Goal: Information Seeking & Learning: Learn about a topic

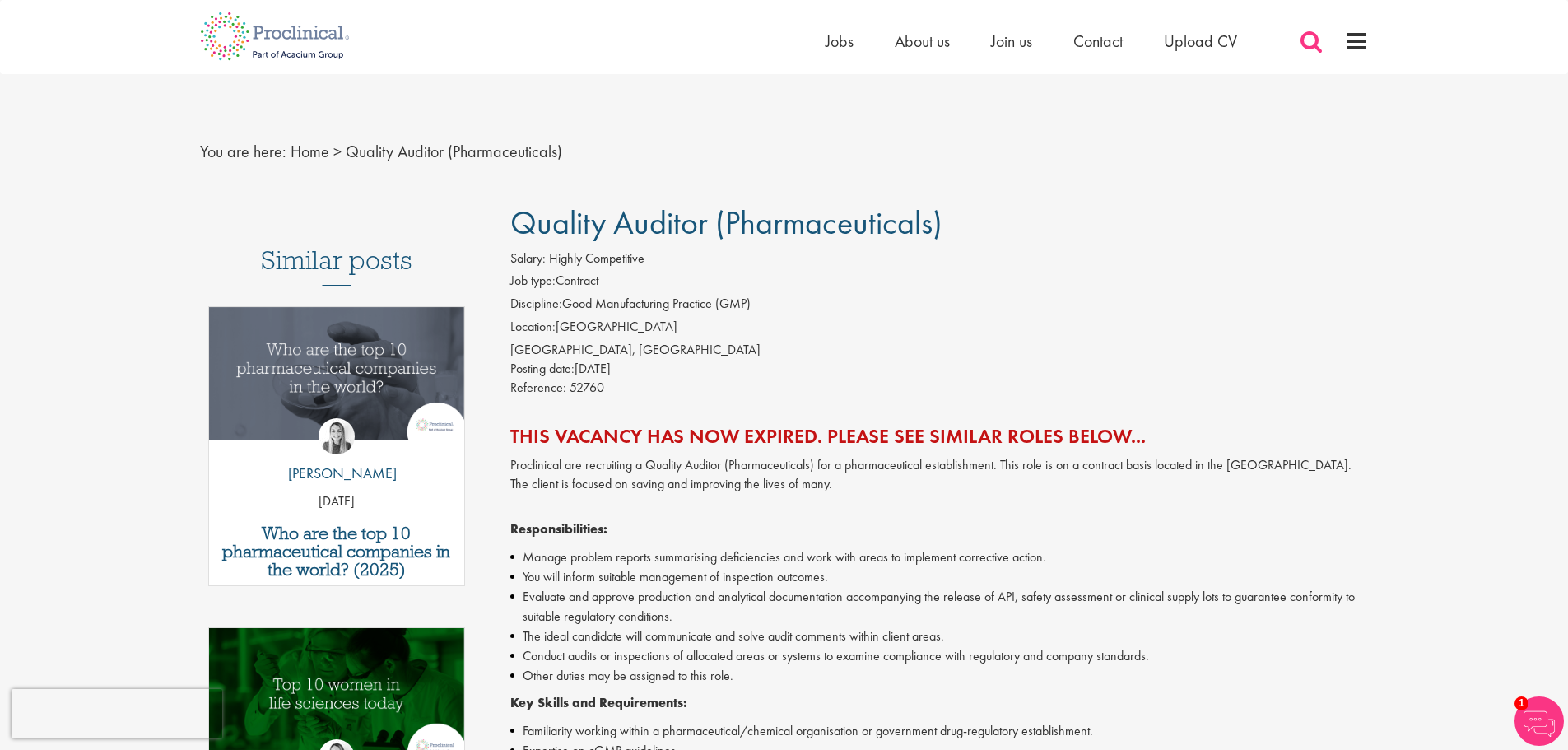
click at [1313, 49] on span at bounding box center [1311, 40] width 24 height 24
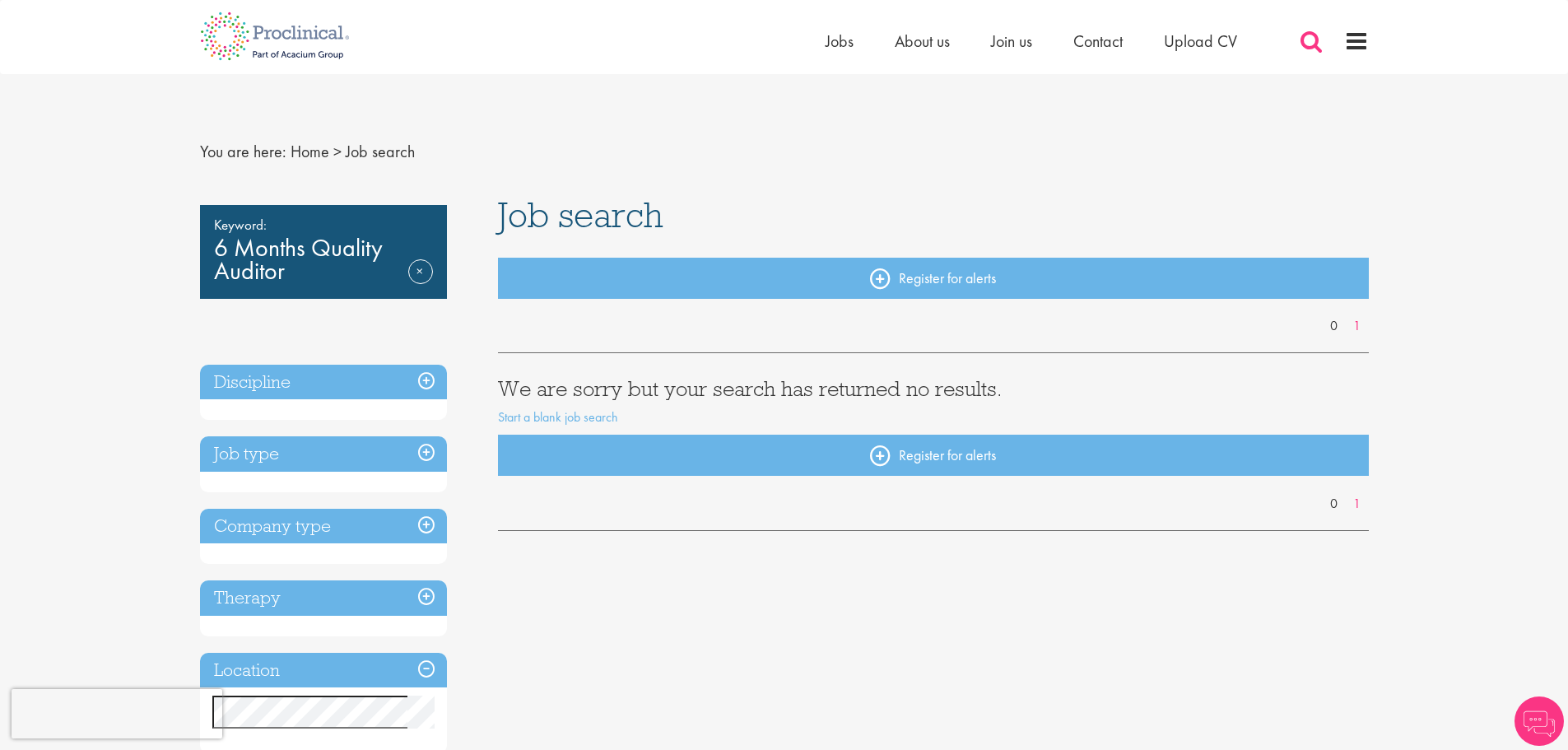
click at [1323, 49] on span at bounding box center [1311, 40] width 24 height 24
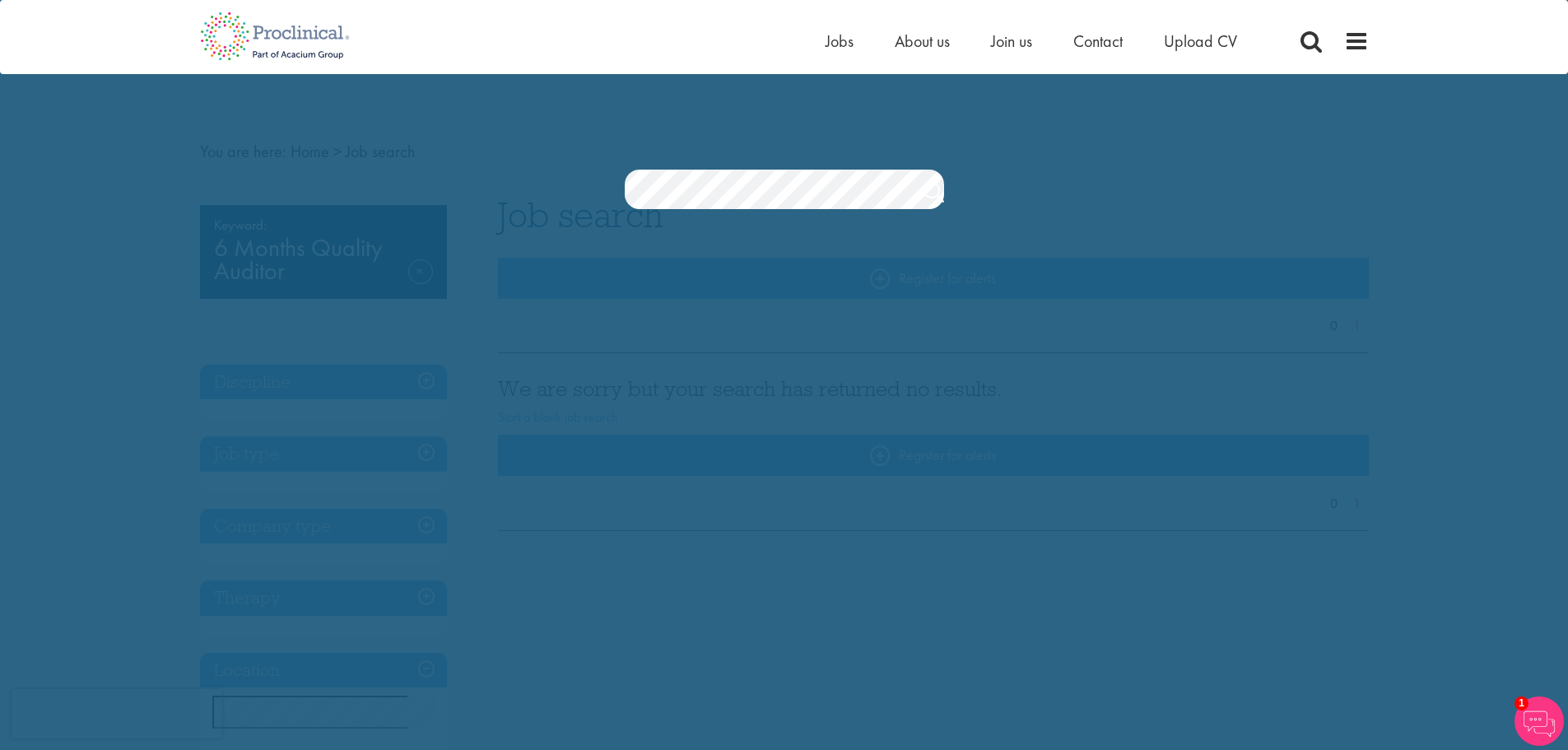
click at [567, 186] on section "Jobs Search" at bounding box center [784, 189] width 1568 height 39
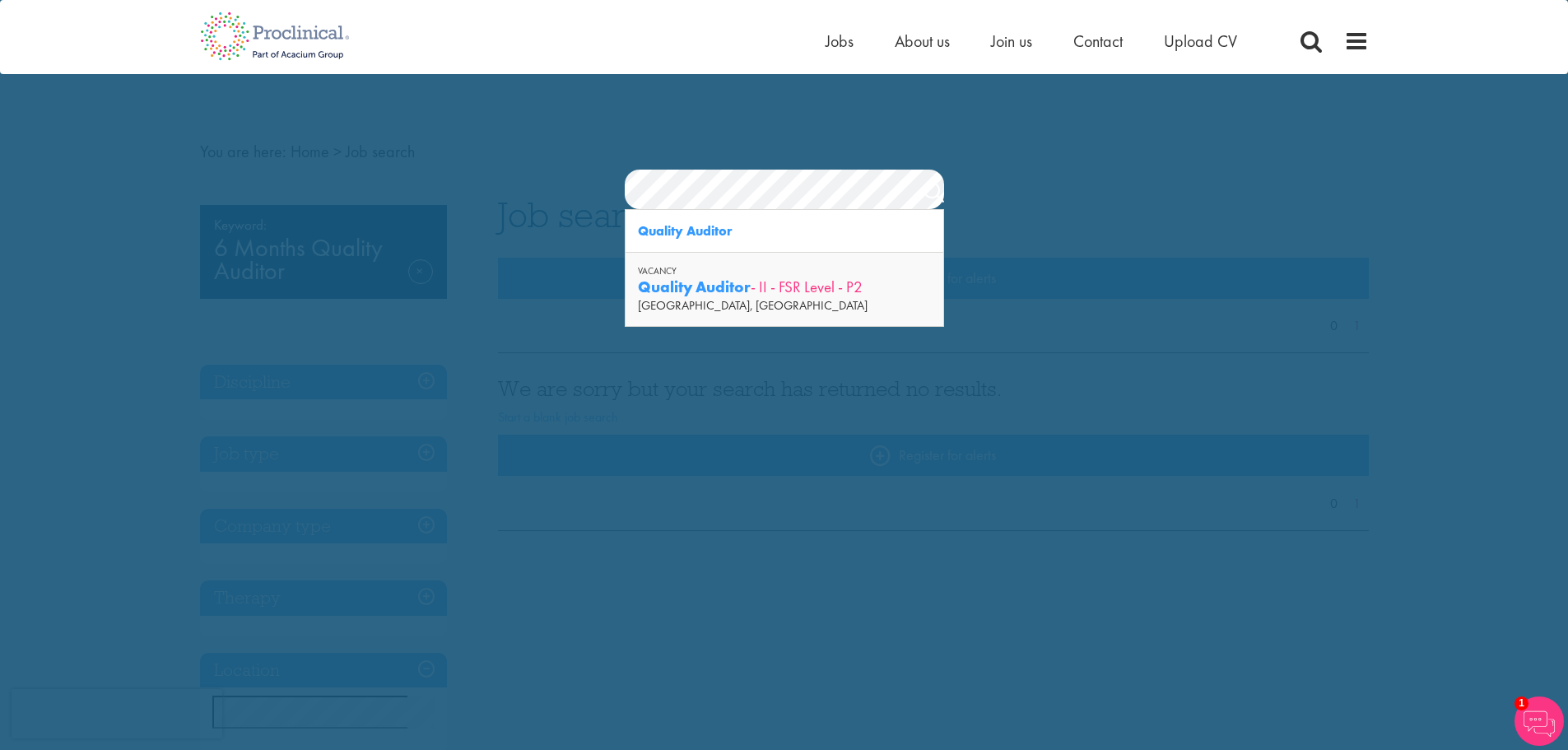
click at [700, 290] on strong "Quality Auditor" at bounding box center [694, 287] width 113 height 21
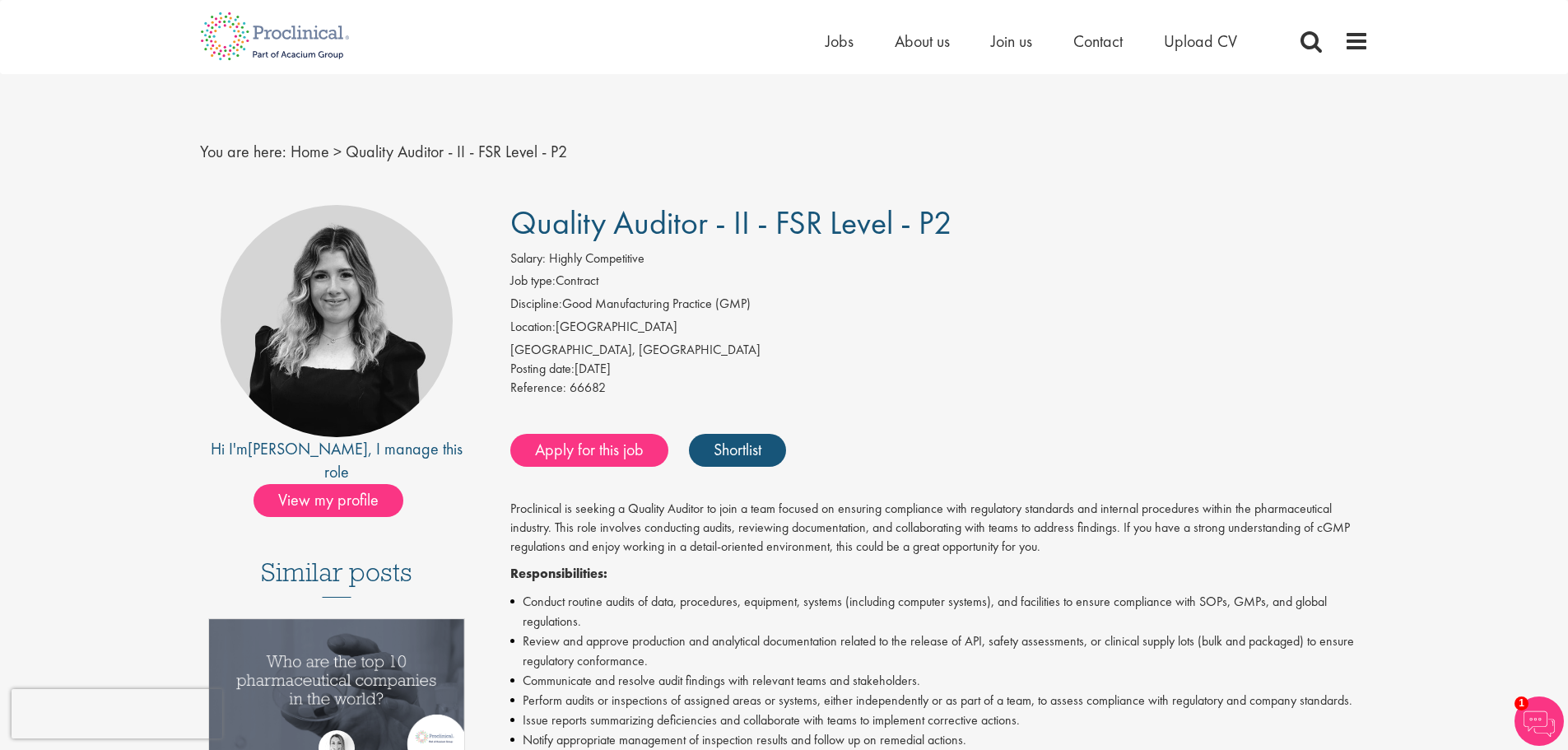
drag, startPoint x: 516, startPoint y: 225, endPoint x: 956, endPoint y: 241, distance: 440.3
click at [956, 241] on h1 "Quality Auditor - II - FSR Level - P2" at bounding box center [939, 223] width 859 height 36
copy span "Quality Auditor - II - FSR Level - P2"
